Goal: Information Seeking & Learning: Learn about a topic

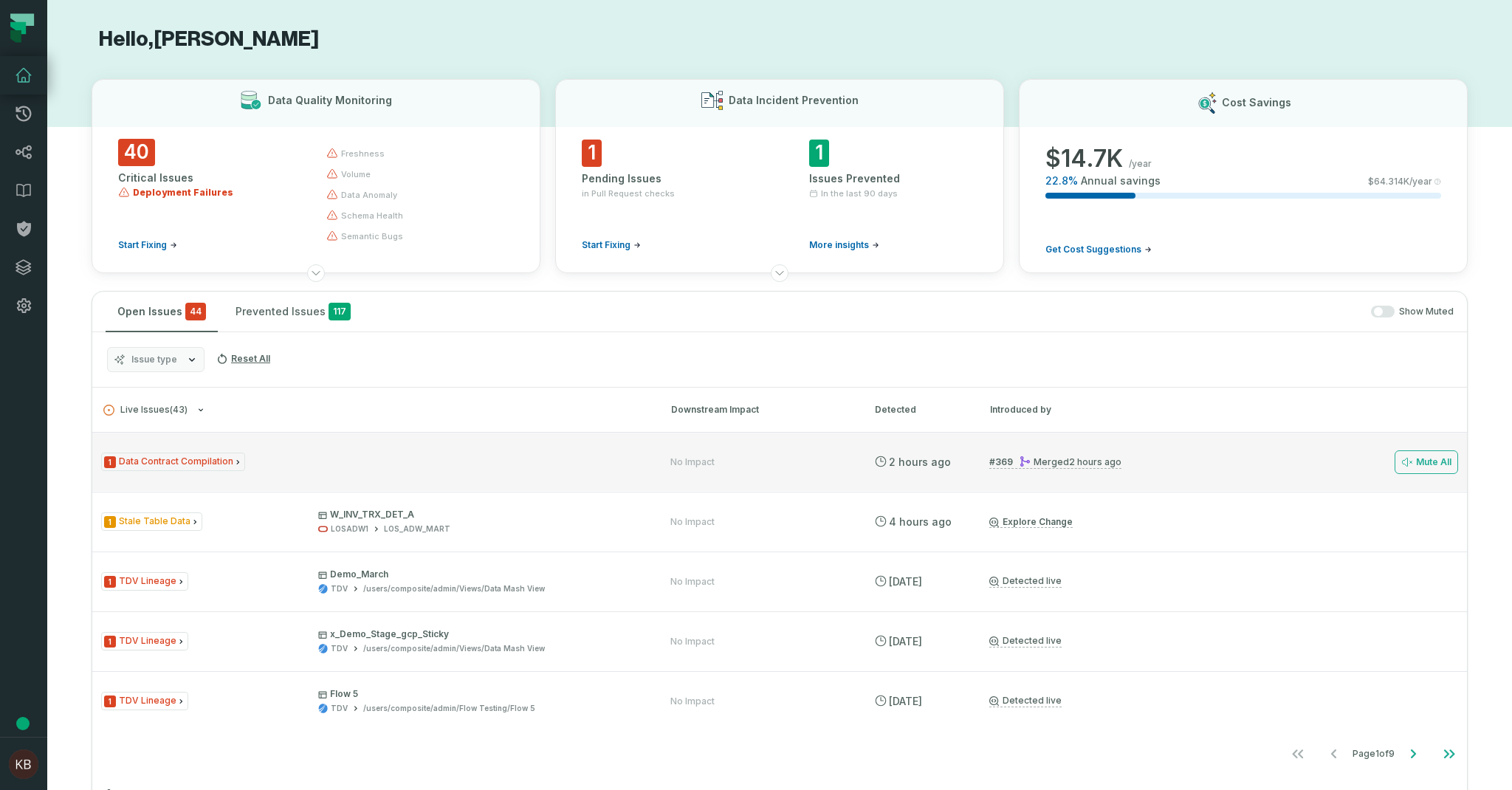
click at [216, 457] on span "1 Data Contract Compilation" at bounding box center [173, 462] width 144 height 19
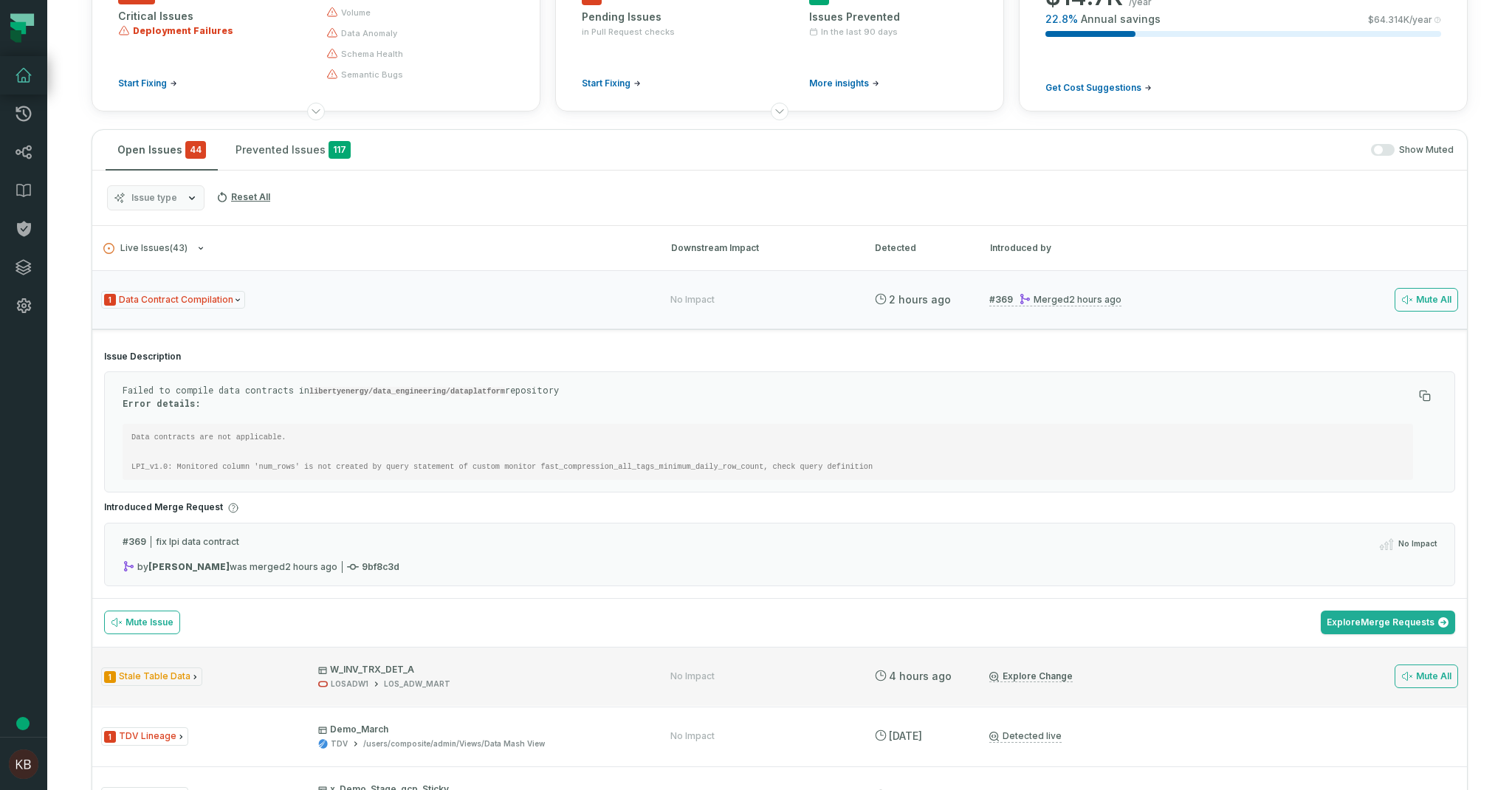
scroll to position [74, 0]
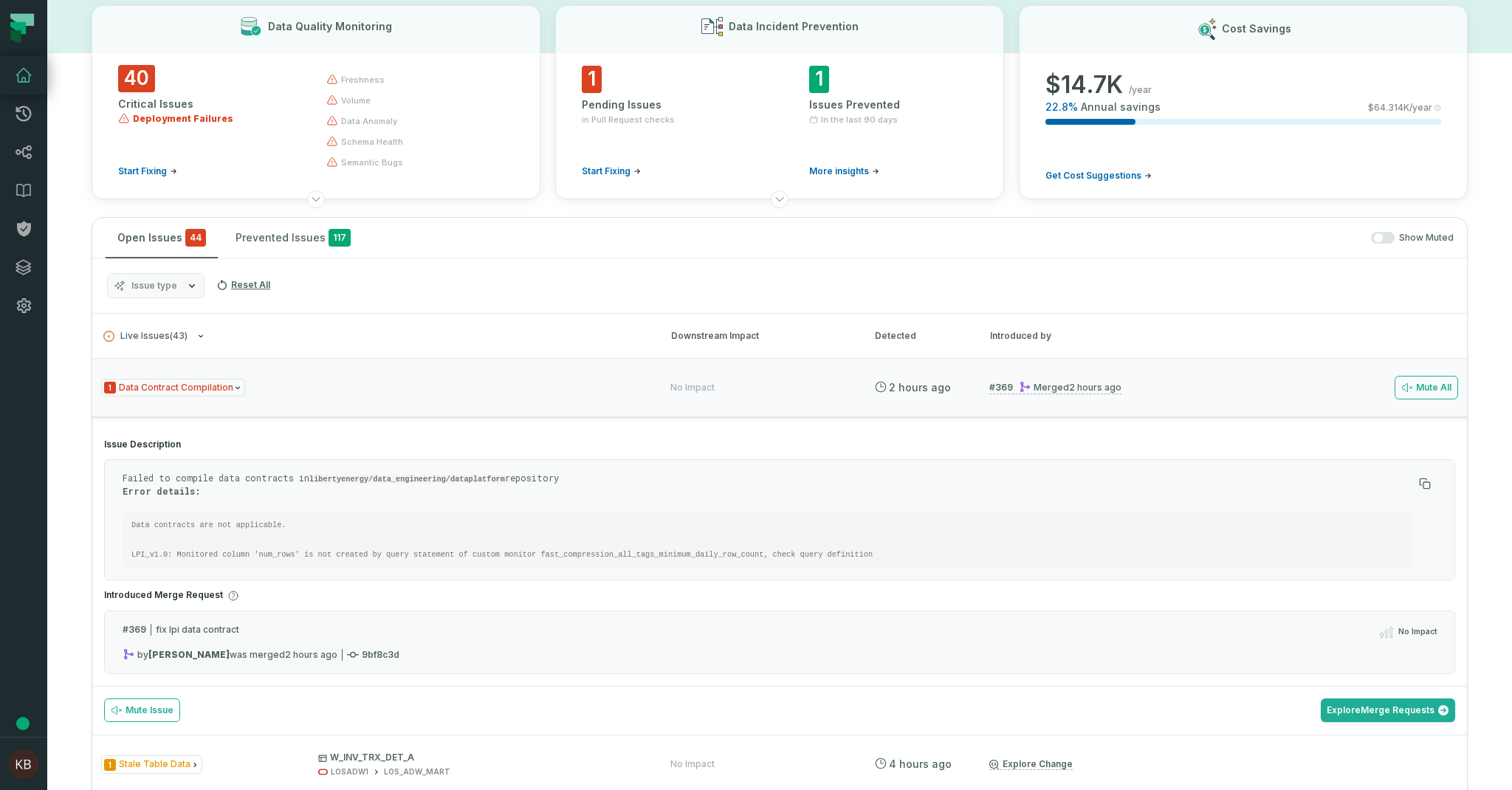
click at [285, 649] on relative-time "[DATE] 9:13:16 AM" at bounding box center [311, 654] width 53 height 11
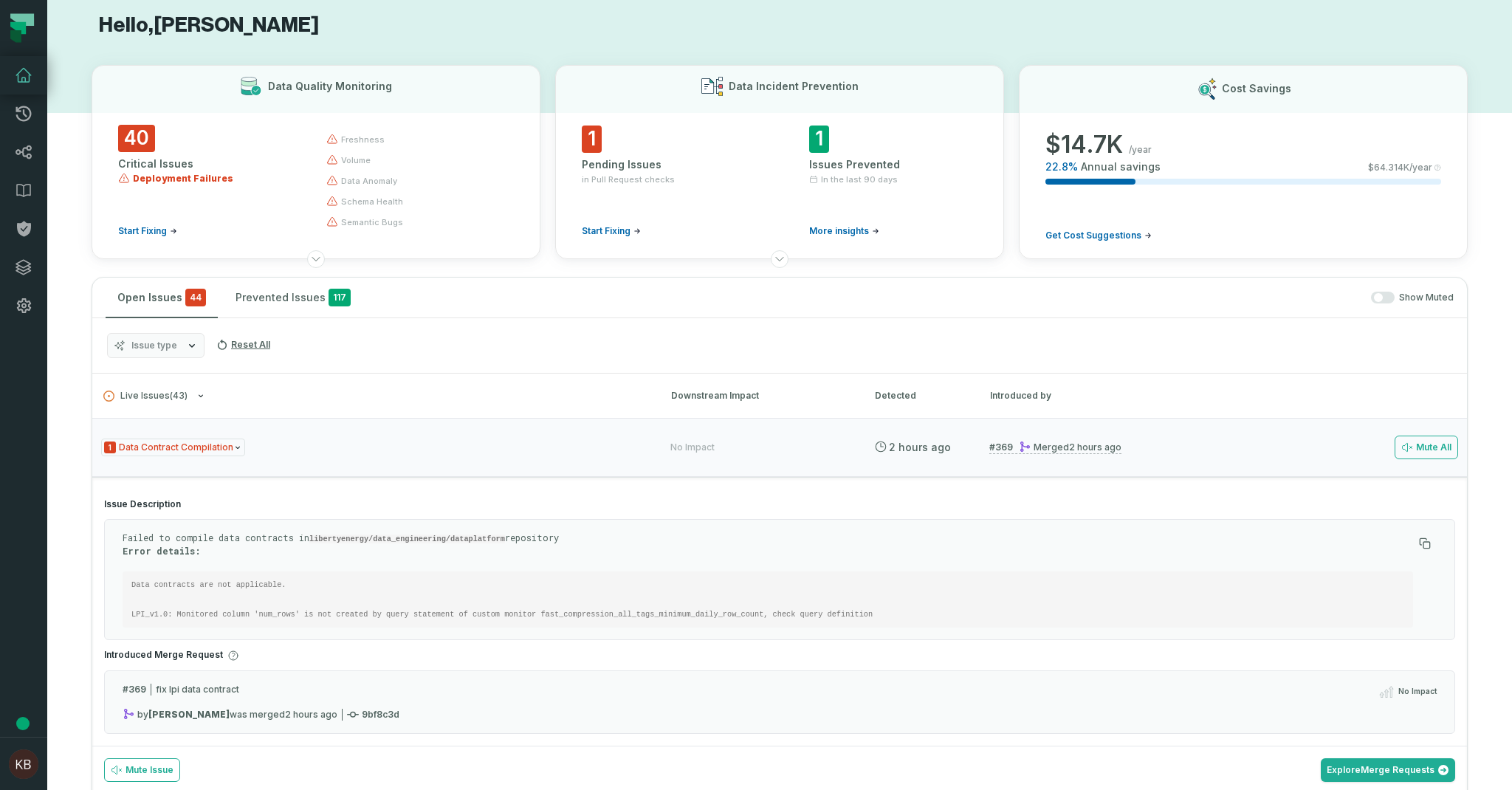
scroll to position [0, 0]
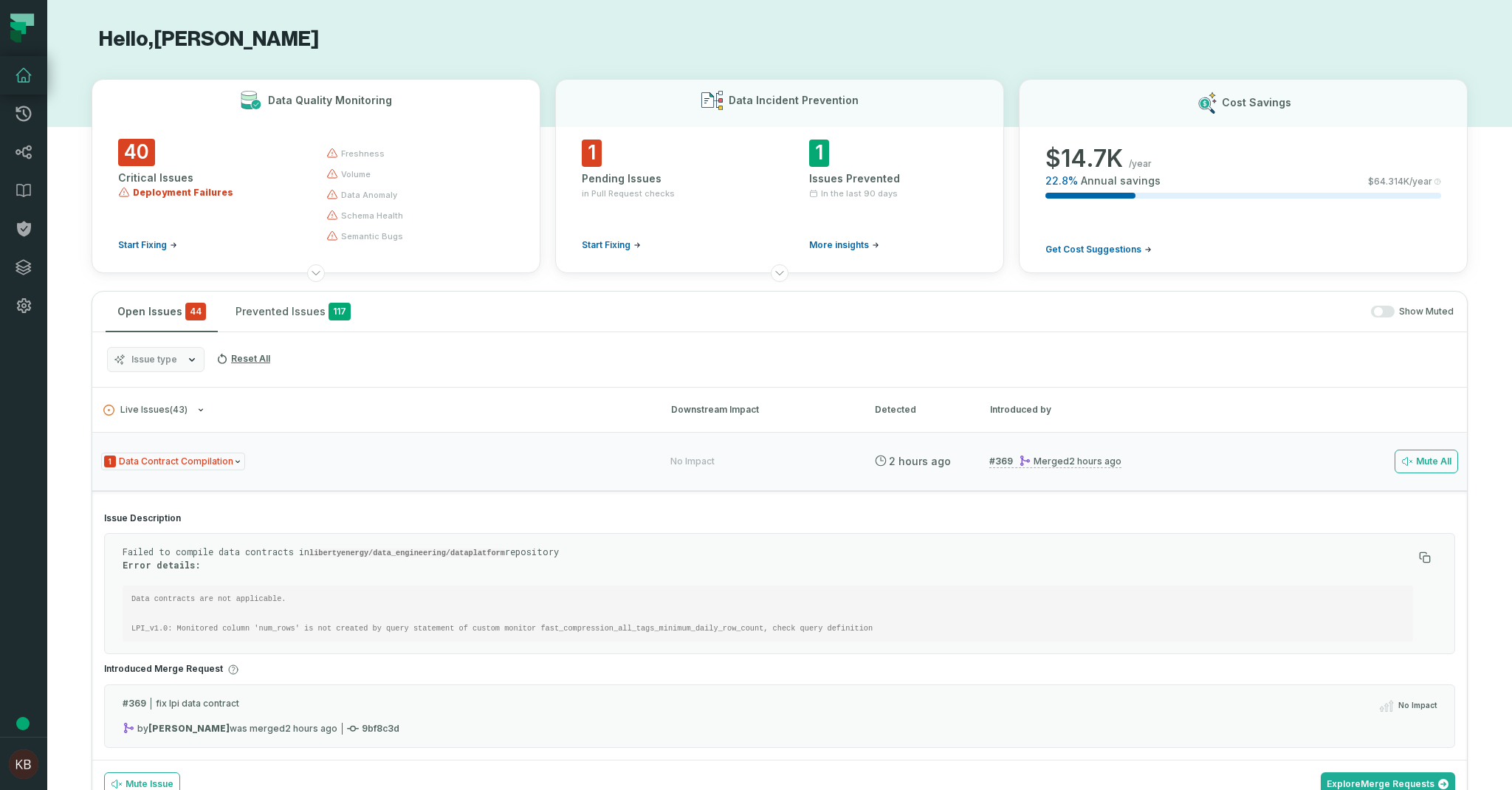
click at [270, 219] on div "40 Critical Issues Deployment Failures Start Fixing" at bounding box center [209, 194] width 182 height 112
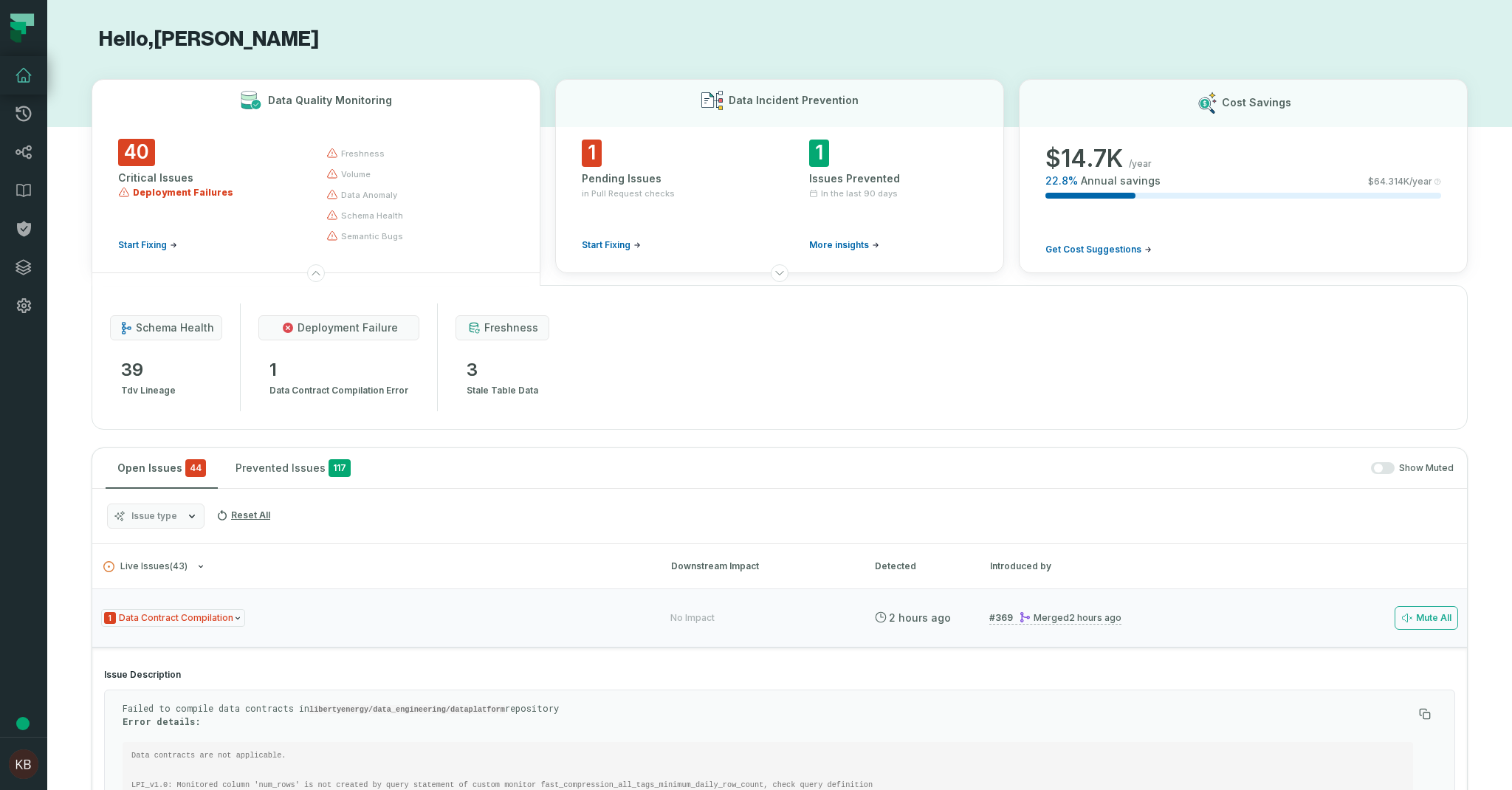
click at [270, 219] on div "40 Critical Issues Deployment Failures Start Fixing" at bounding box center [209, 194] width 182 height 112
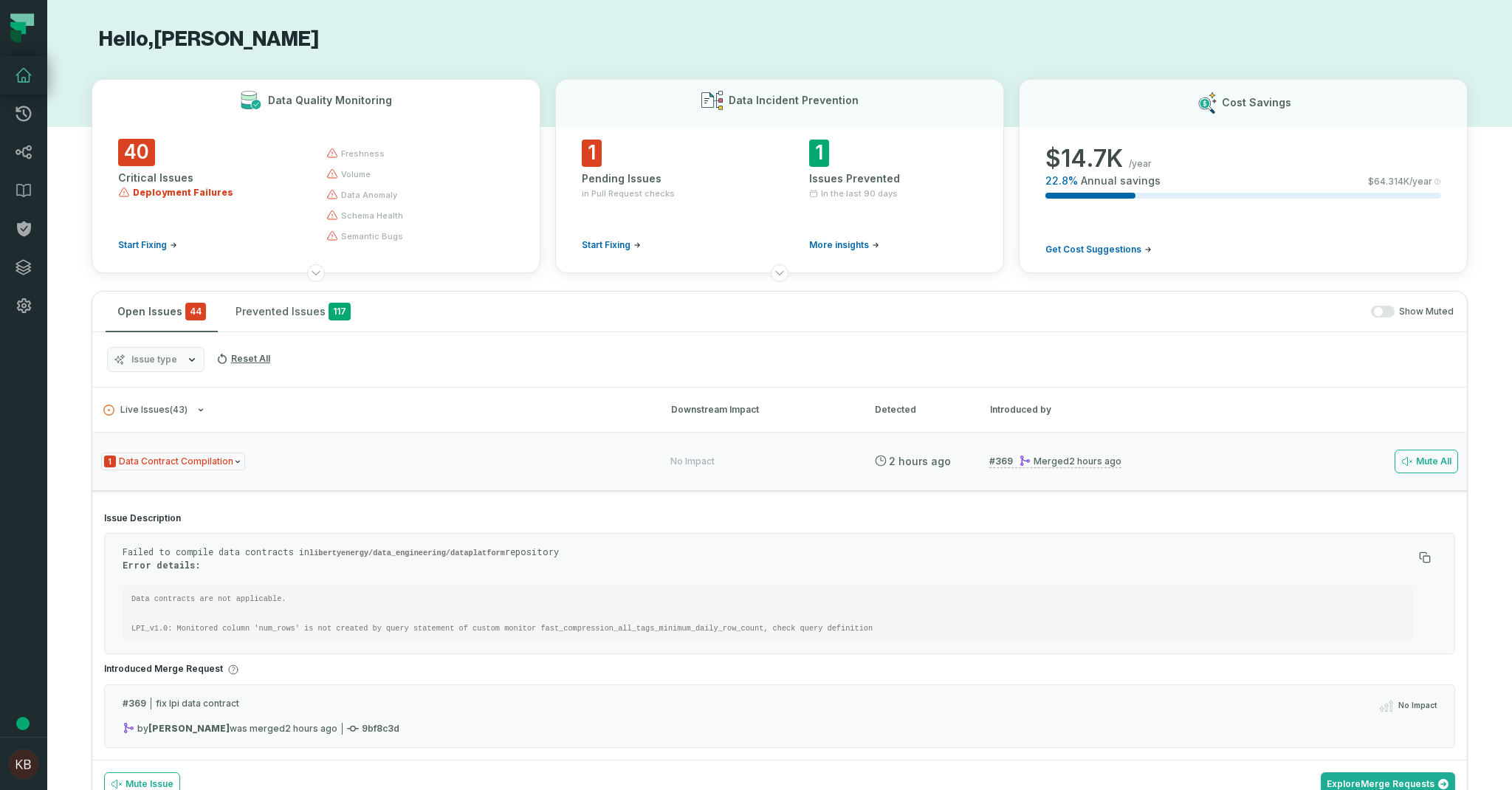
click at [358, 176] on span "volume" at bounding box center [356, 173] width 29 height 12
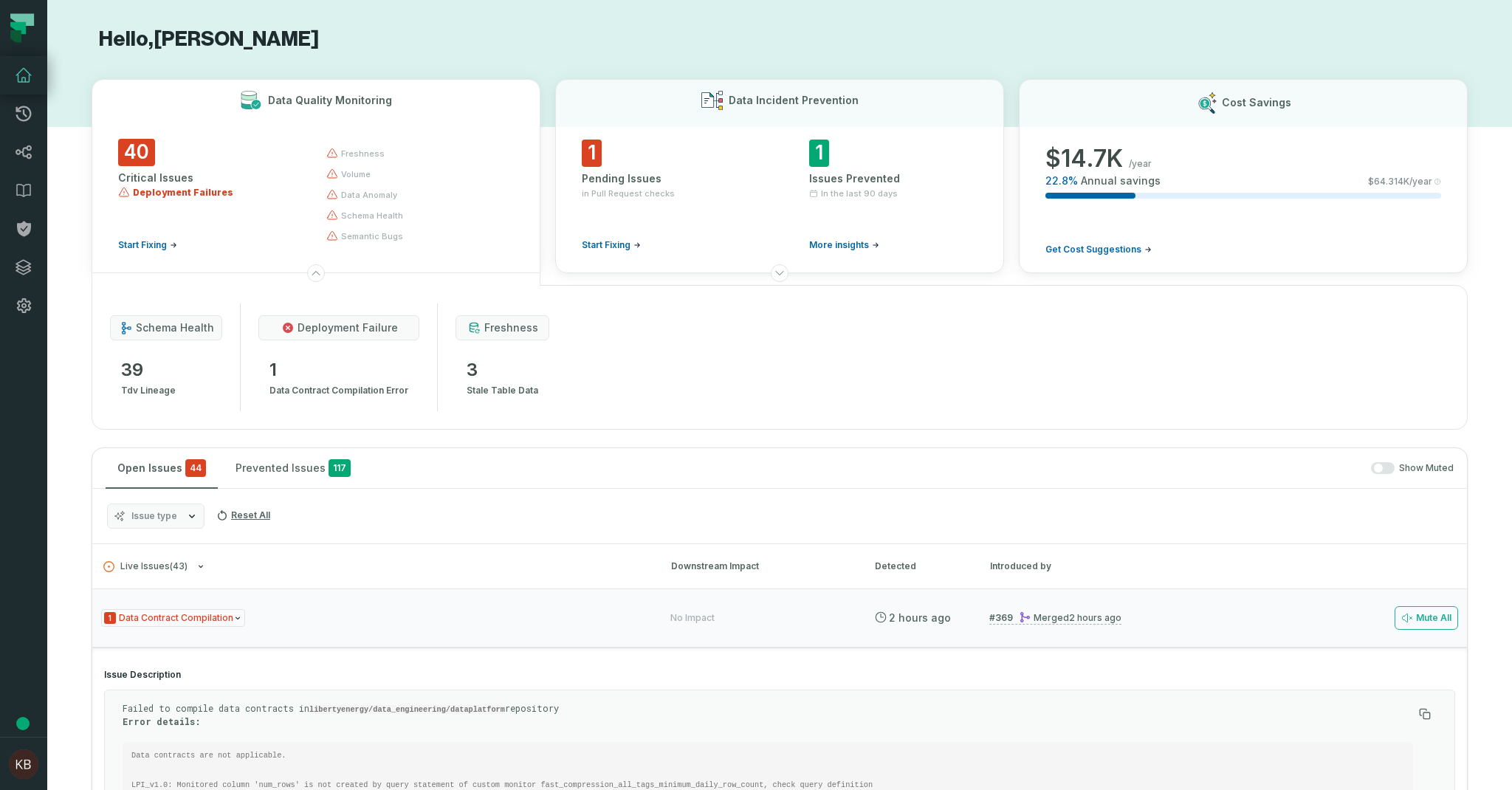
click at [358, 176] on span "volume" at bounding box center [356, 173] width 29 height 12
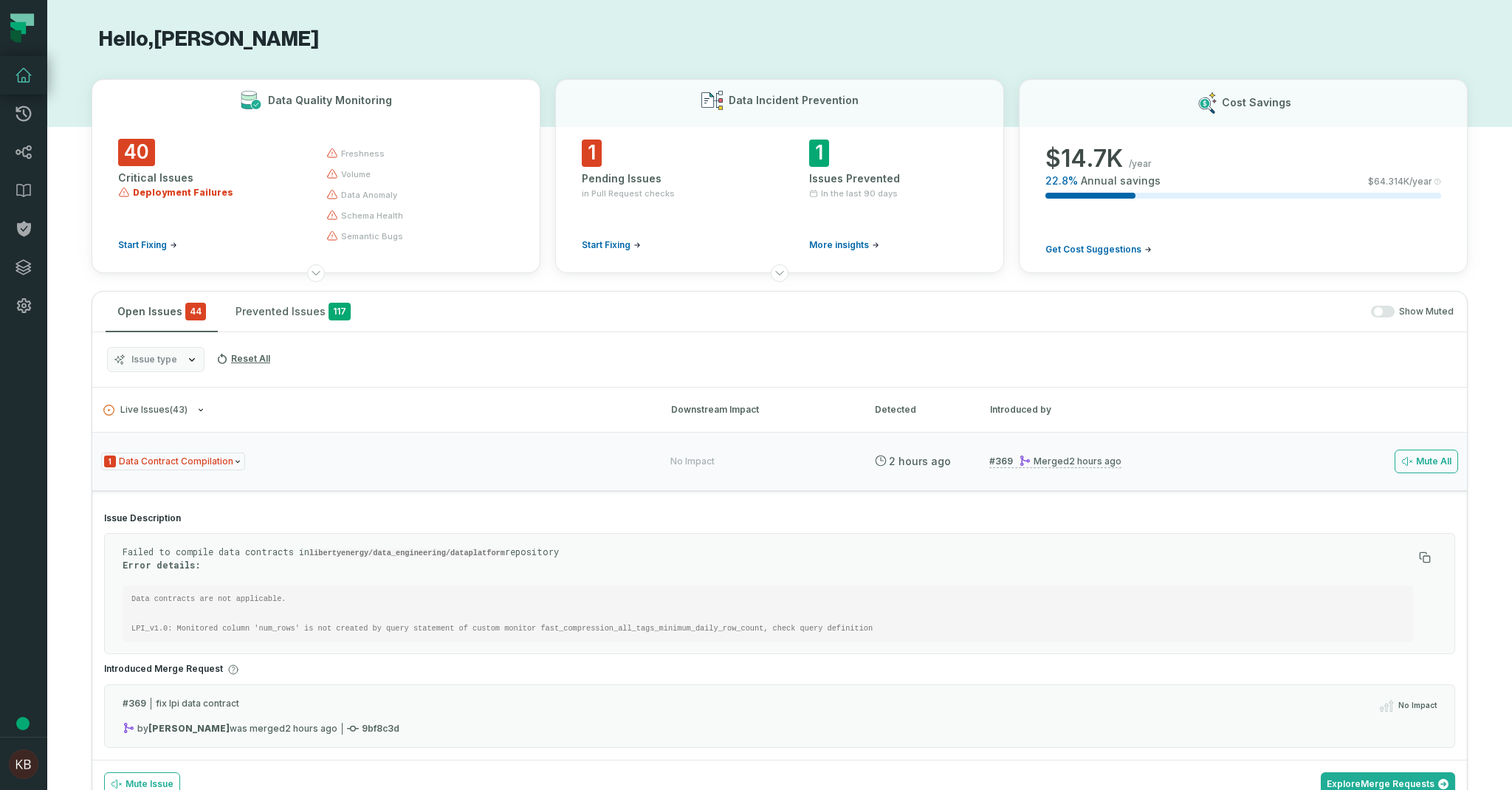
click at [363, 197] on span "data anomaly" at bounding box center [369, 194] width 56 height 12
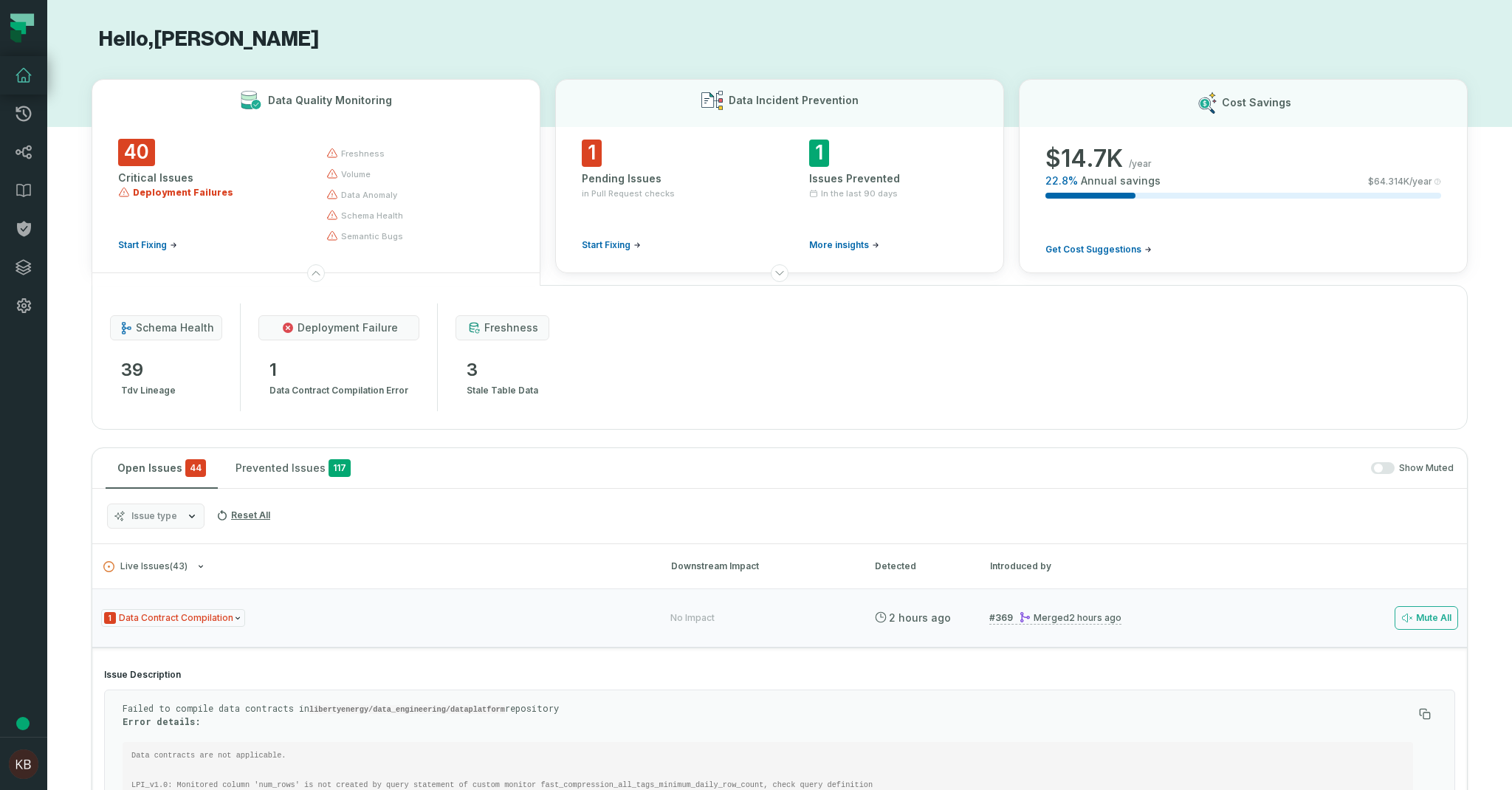
click at [362, 217] on span "schema health" at bounding box center [372, 215] width 62 height 12
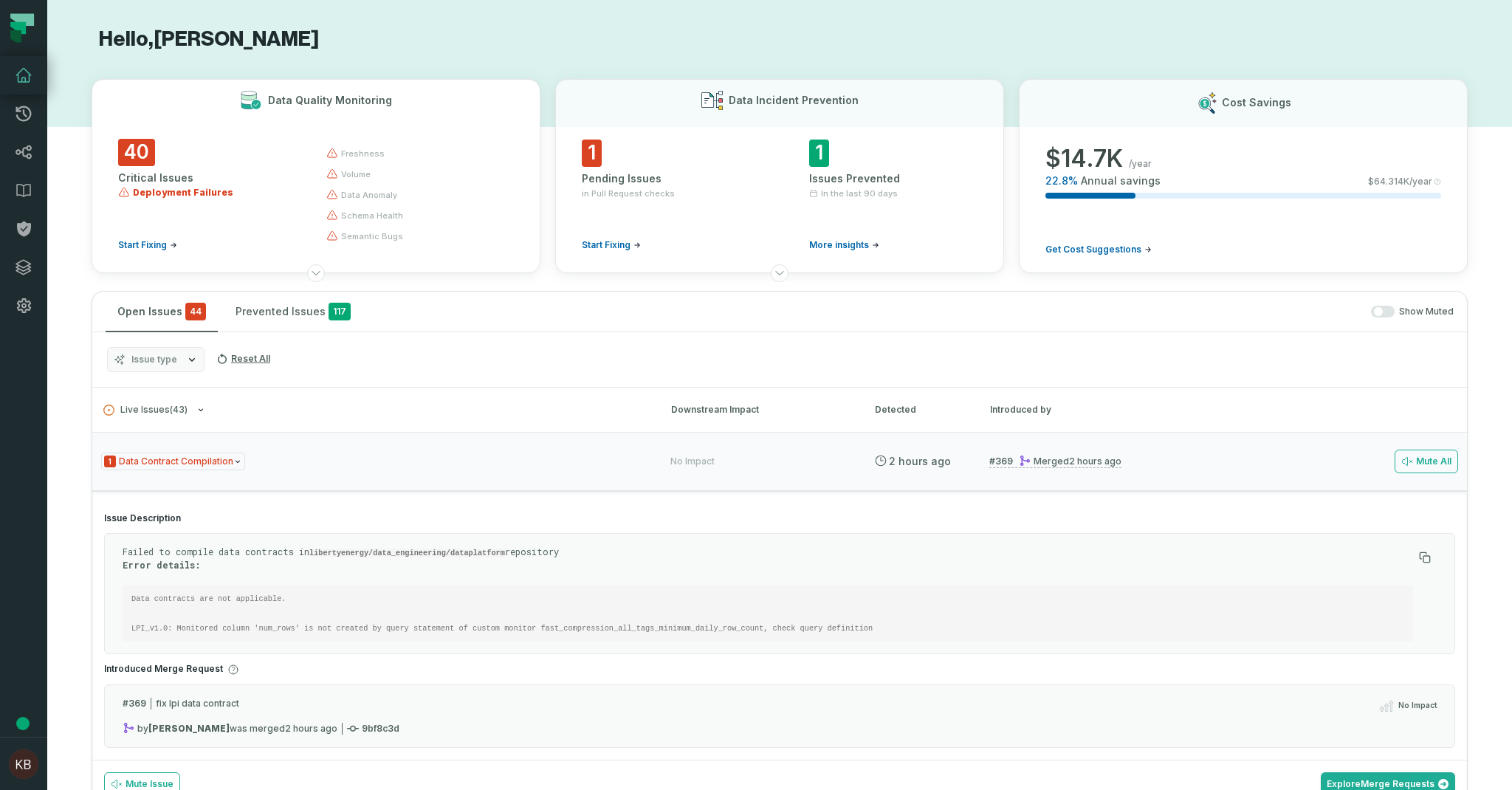
click at [370, 237] on span "semantic bugs" at bounding box center [372, 236] width 62 height 12
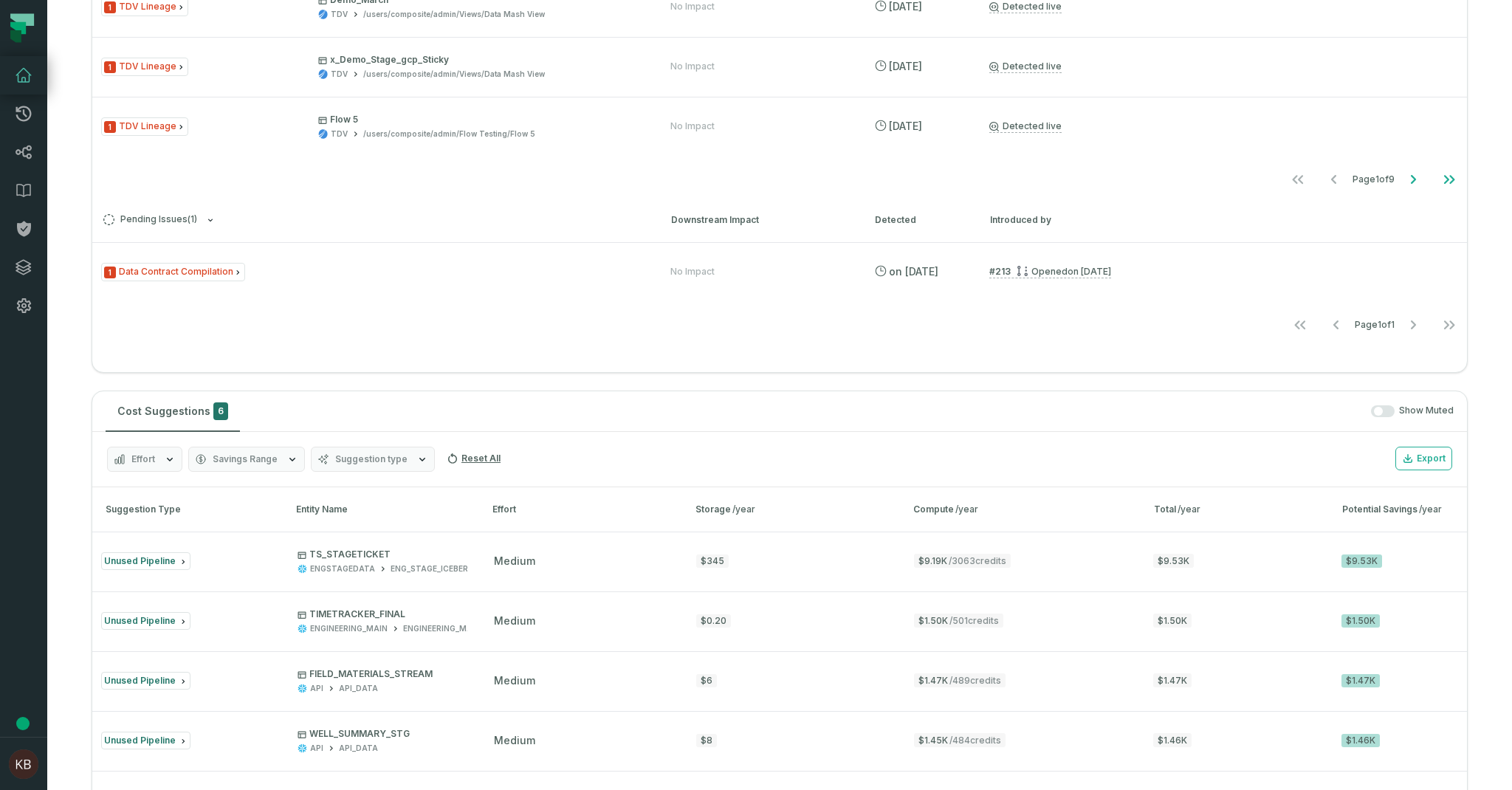
scroll to position [1503, 0]
